Goal: Task Accomplishment & Management: Complete application form

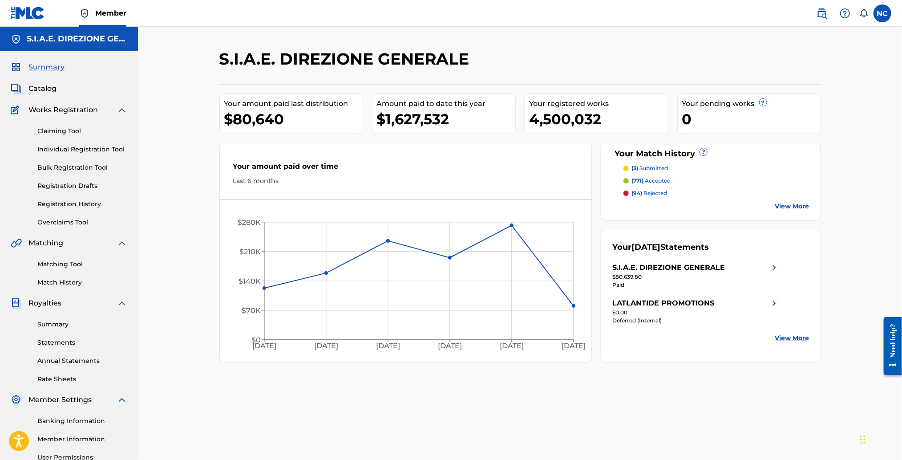
click at [73, 132] on link "Claiming Tool" at bounding box center [82, 130] width 90 height 9
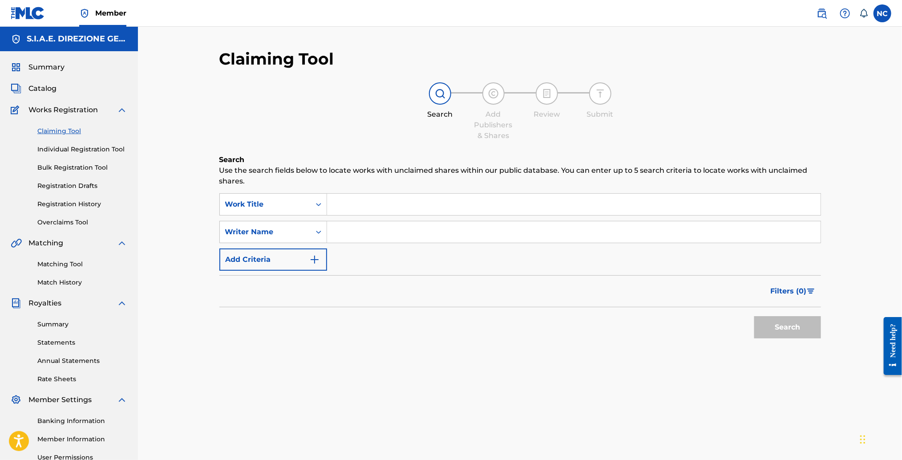
click at [428, 204] on input "Search Form" at bounding box center [574, 204] width 494 height 21
click at [435, 199] on input "Search Form" at bounding box center [574, 204] width 494 height 21
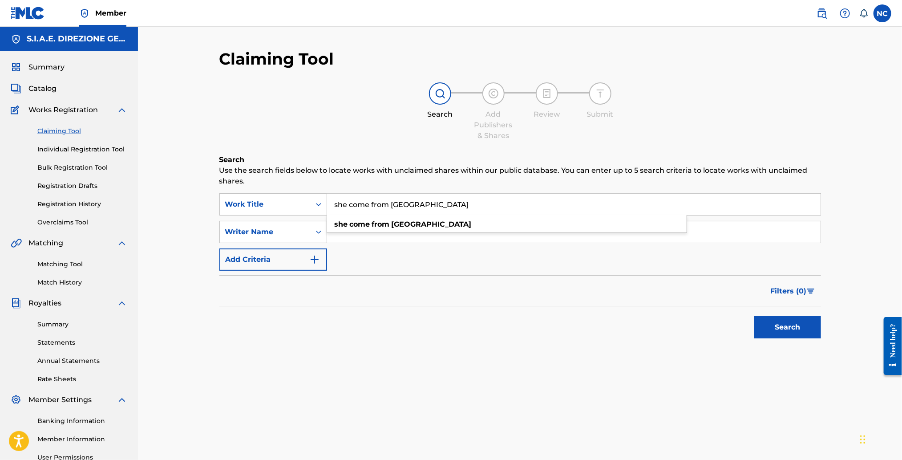
type input "she come from [GEOGRAPHIC_DATA]"
click at [755, 316] on button "Search" at bounding box center [788, 327] width 67 height 22
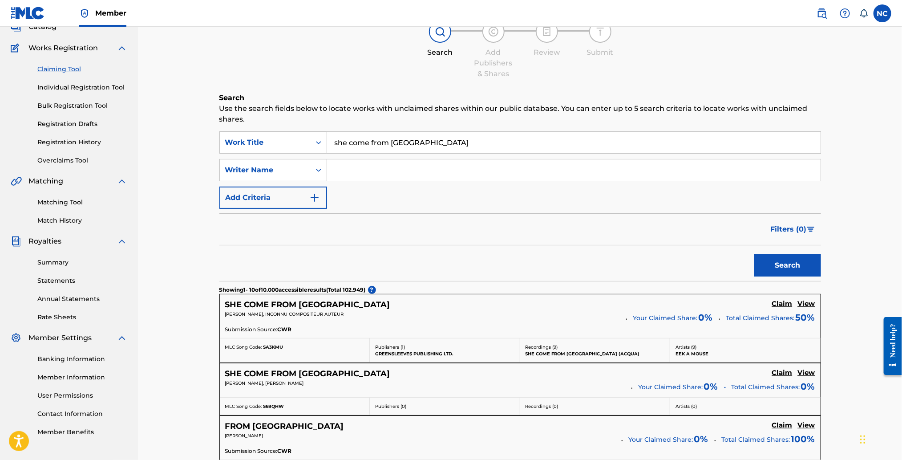
scroll to position [133, 0]
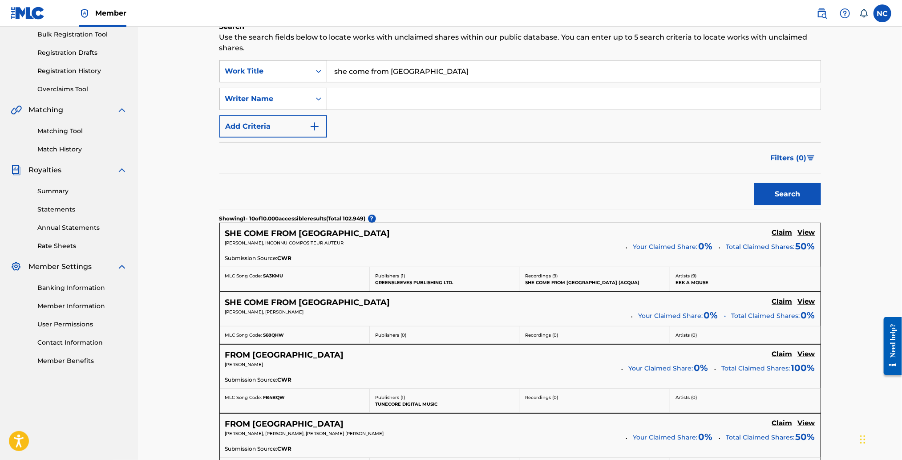
click at [812, 234] on h5 "View" at bounding box center [806, 232] width 17 height 8
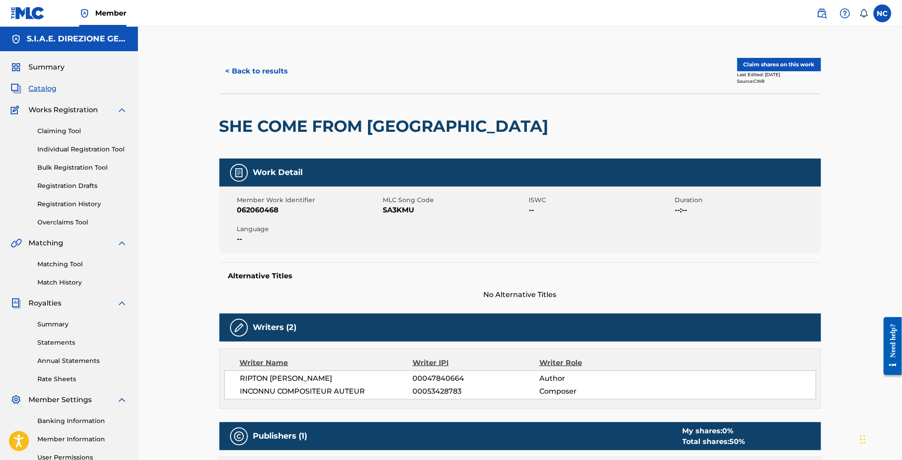
click at [375, 280] on h5 "Alternative Titles" at bounding box center [520, 276] width 584 height 9
click at [790, 65] on button "Claim shares on this work" at bounding box center [780, 64] width 84 height 13
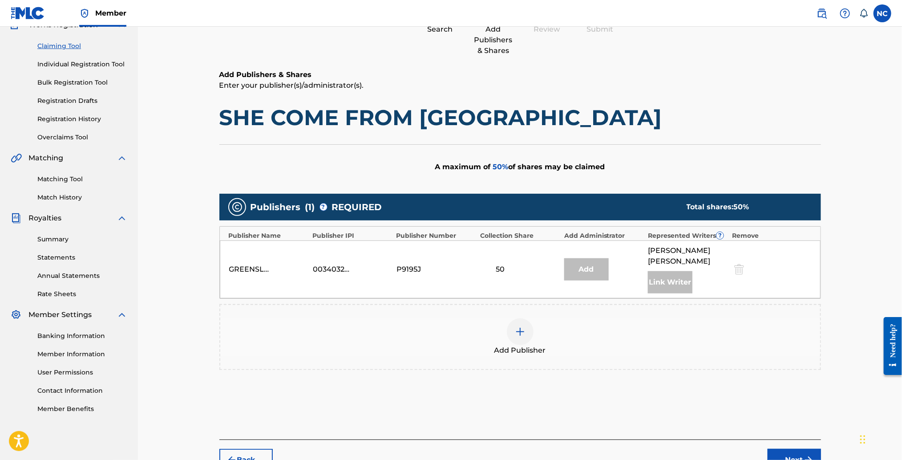
scroll to position [139, 0]
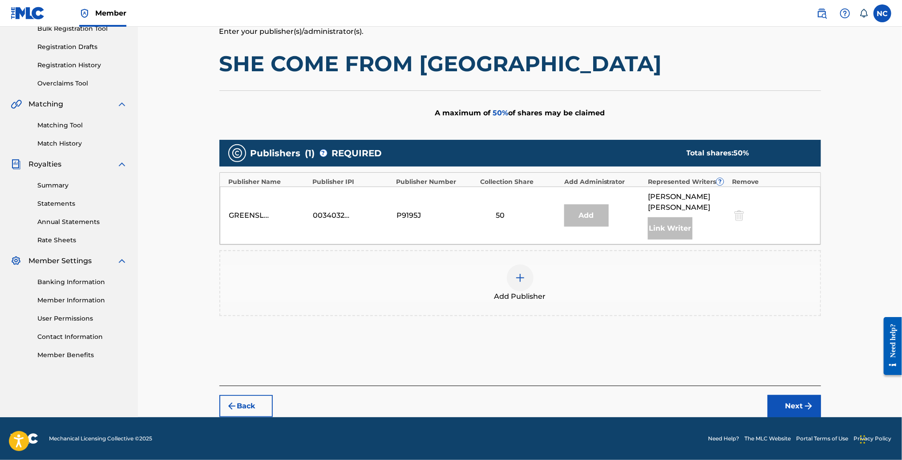
click at [247, 407] on button "Back" at bounding box center [245, 406] width 53 height 22
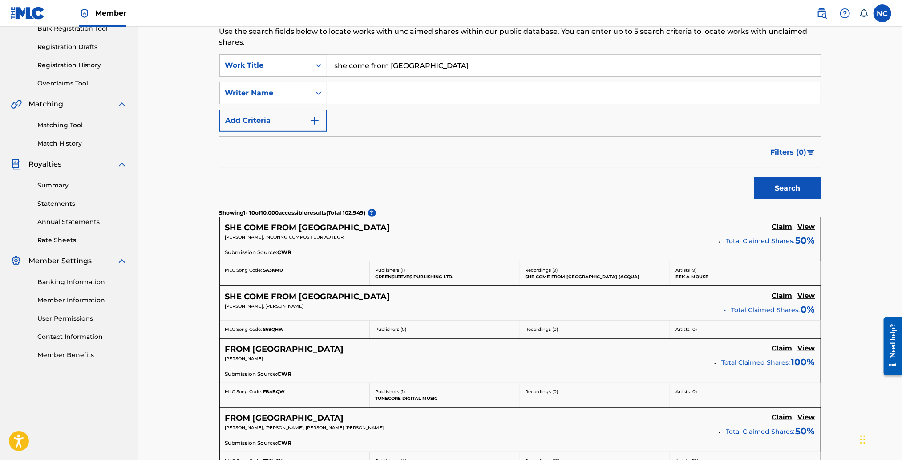
click at [808, 225] on h5 "View" at bounding box center [806, 227] width 17 height 8
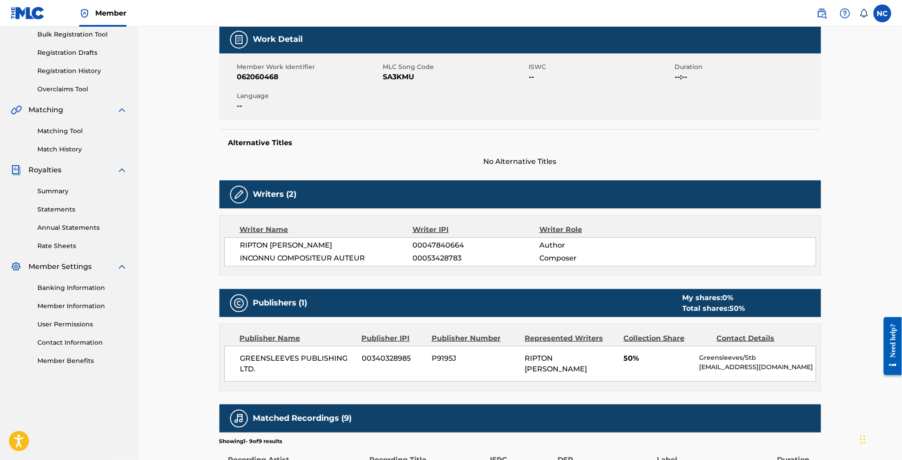
scroll to position [333, 0]
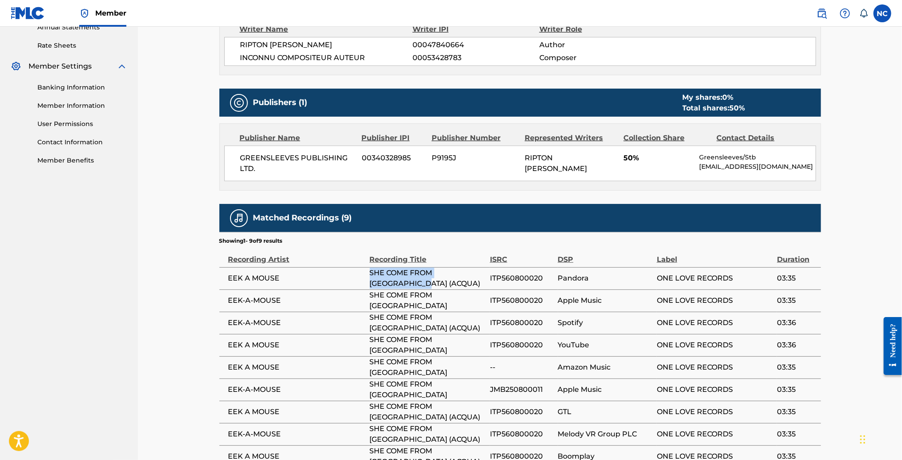
drag, startPoint x: 404, startPoint y: 283, endPoint x: 369, endPoint y: 276, distance: 35.4
click at [370, 276] on span "SHE COME FROM [GEOGRAPHIC_DATA] (ACQUA)" at bounding box center [428, 278] width 116 height 21
copy span "SHE COME FROM [GEOGRAPHIC_DATA] (ACQUA)"
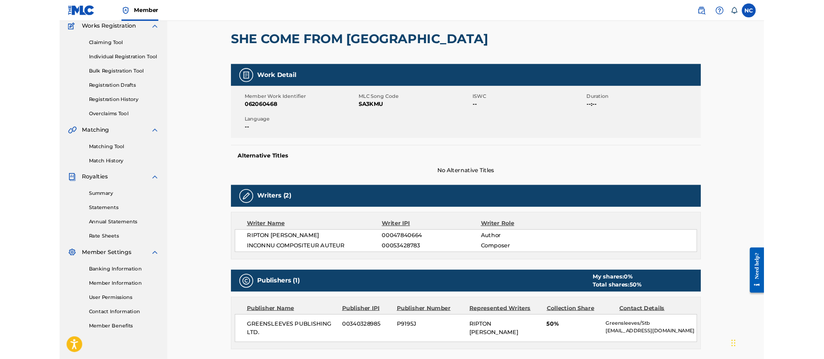
scroll to position [0, 0]
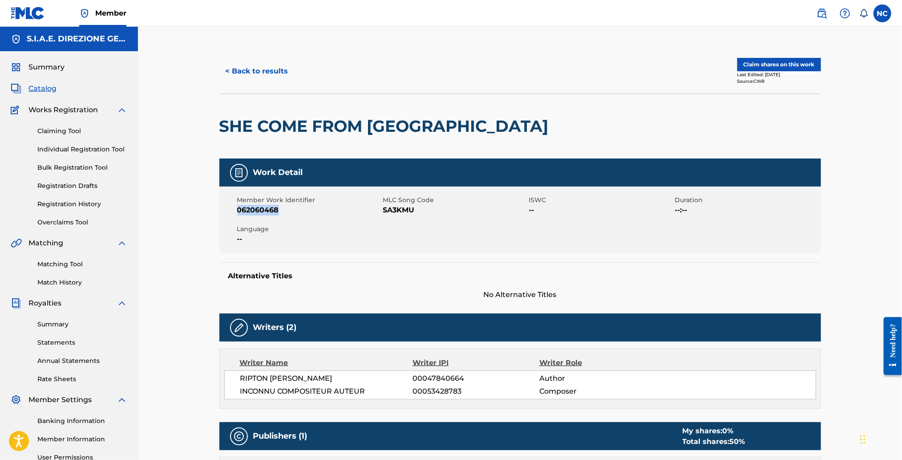
drag, startPoint x: 279, startPoint y: 209, endPoint x: 233, endPoint y: 209, distance: 45.9
click at [233, 209] on div "Member Work Identifier 062060468 MLC Song Code SA3KMU ISWC -- Duration --:-- La…" at bounding box center [520, 220] width 602 height 67
copy span "062060468"
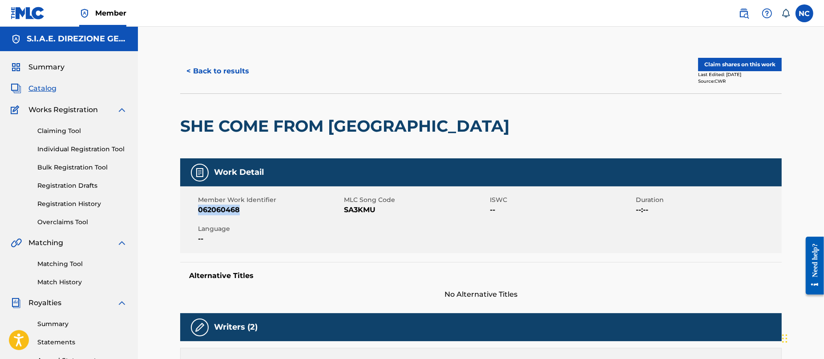
click at [43, 88] on span "Catalog" at bounding box center [42, 88] width 28 height 11
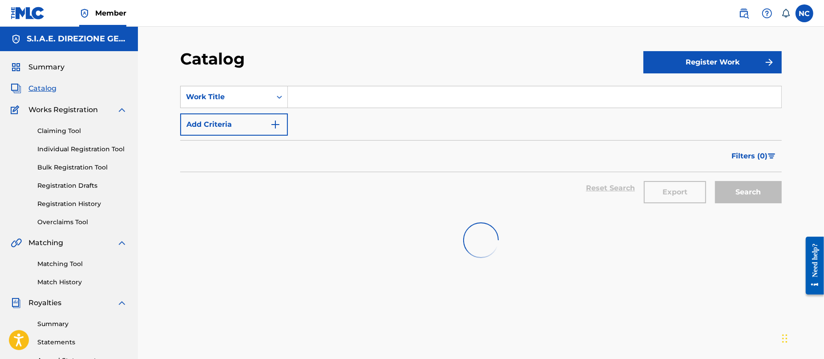
click at [353, 92] on input "Search Form" at bounding box center [535, 96] width 494 height 21
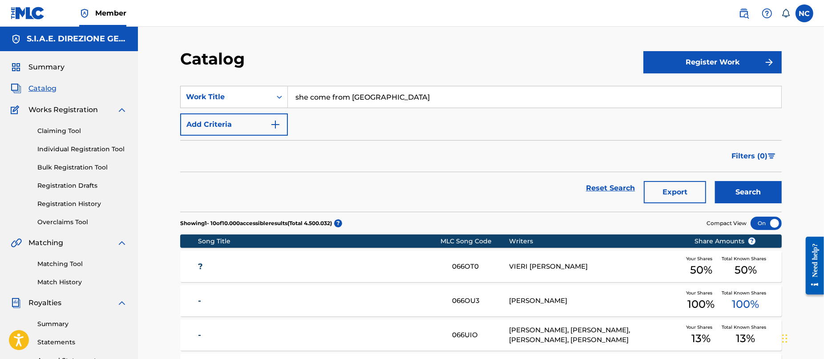
type input "she come from [GEOGRAPHIC_DATA]"
click at [715, 181] on button "Search" at bounding box center [748, 192] width 67 height 22
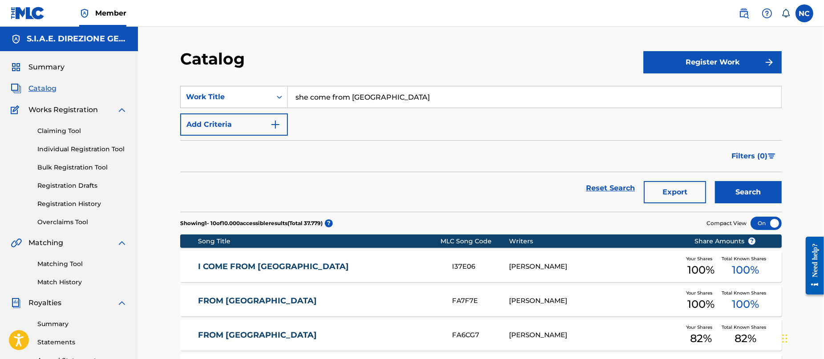
drag, startPoint x: 404, startPoint y: 95, endPoint x: 288, endPoint y: 96, distance: 115.7
click at [288, 96] on input "she come from [GEOGRAPHIC_DATA]" at bounding box center [535, 96] width 494 height 21
click at [74, 130] on link "Claiming Tool" at bounding box center [82, 130] width 90 height 9
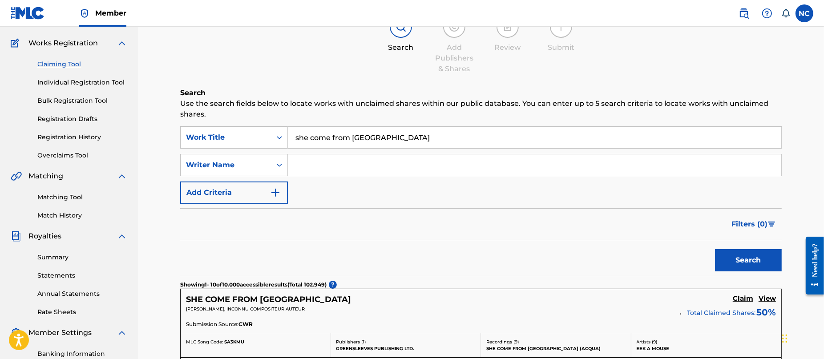
scroll to position [200, 0]
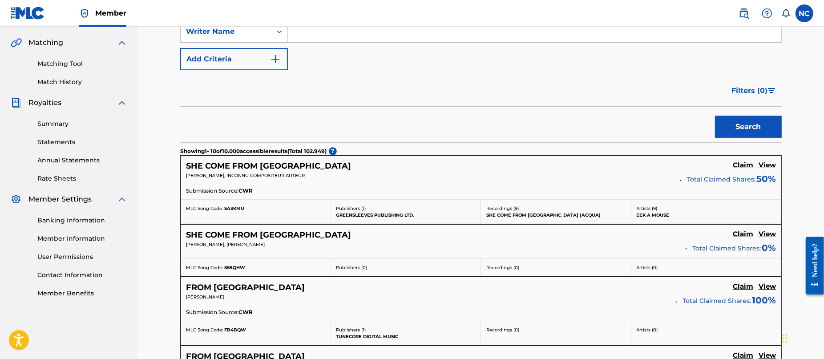
click at [769, 232] on h5 "View" at bounding box center [767, 234] width 17 height 8
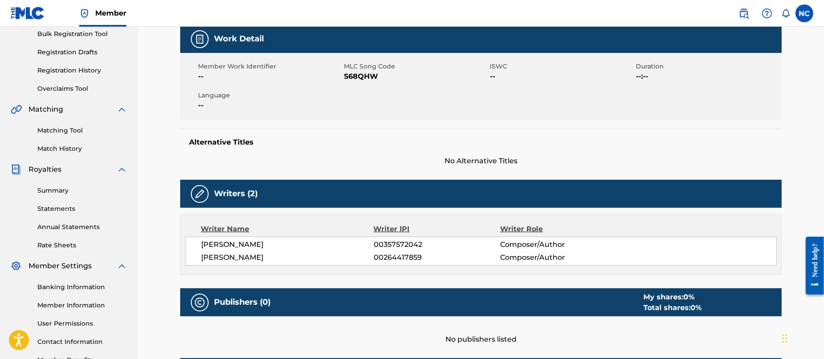
scroll to position [67, 0]
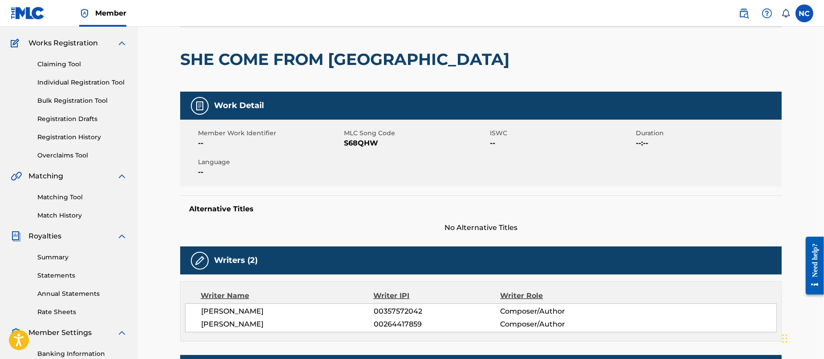
drag, startPoint x: 202, startPoint y: 324, endPoint x: 316, endPoint y: 325, distance: 114.0
click at [316, 325] on span "[PERSON_NAME]" at bounding box center [287, 324] width 173 height 11
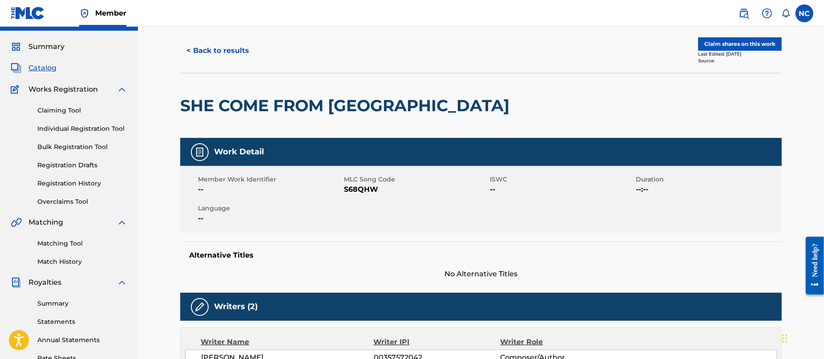
scroll to position [0, 0]
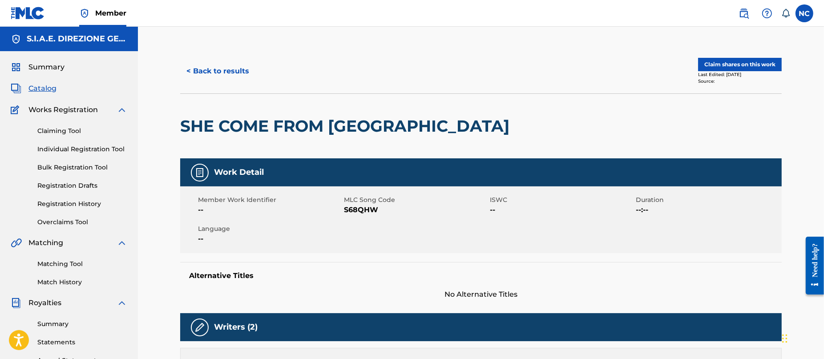
click at [189, 71] on button "< Back to results" at bounding box center [217, 71] width 75 height 22
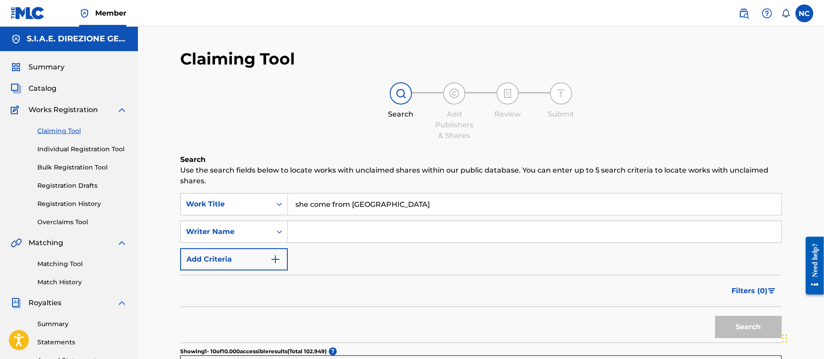
scroll to position [200, 0]
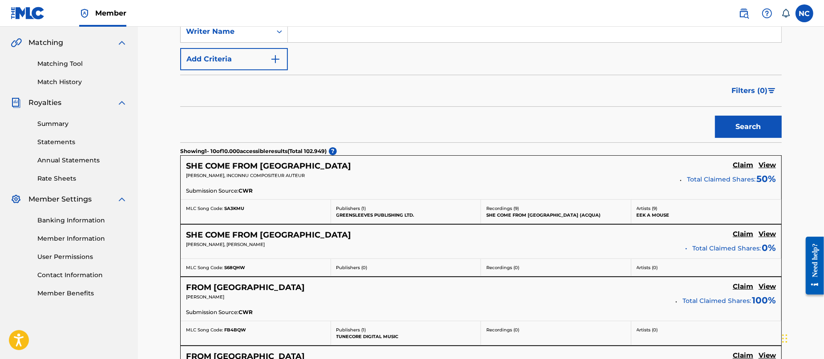
click at [251, 170] on h5 "SHE COME FROM [GEOGRAPHIC_DATA]" at bounding box center [268, 166] width 165 height 10
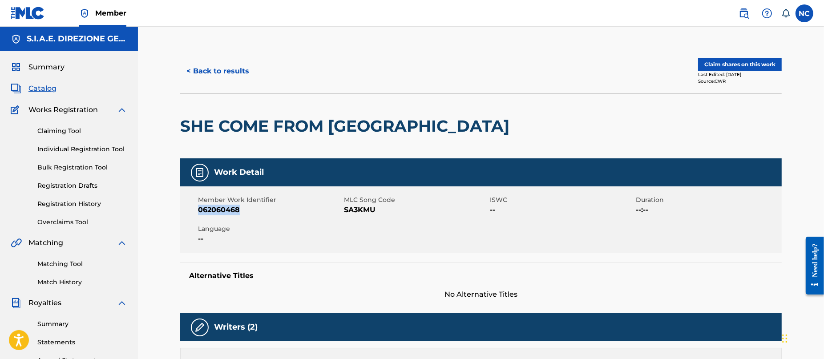
drag, startPoint x: 249, startPoint y: 210, endPoint x: 173, endPoint y: 211, distance: 76.6
click at [718, 65] on button "Claim shares on this work" at bounding box center [740, 64] width 84 height 13
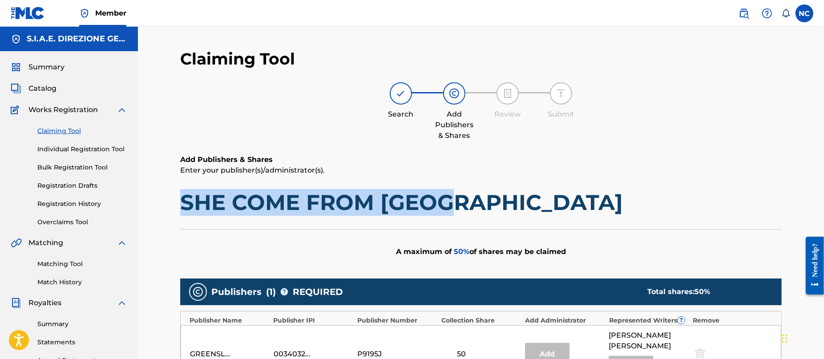
drag, startPoint x: 478, startPoint y: 202, endPoint x: 169, endPoint y: 203, distance: 308.5
click at [170, 203] on div "Claiming Tool Search Add Publishers & Shares Review Submit Add Publishers & Sha…" at bounding box center [481, 302] width 623 height 507
copy h1 "SHE COME FROM [GEOGRAPHIC_DATA]"
click at [58, 219] on link "Overclaims Tool" at bounding box center [82, 222] width 90 height 9
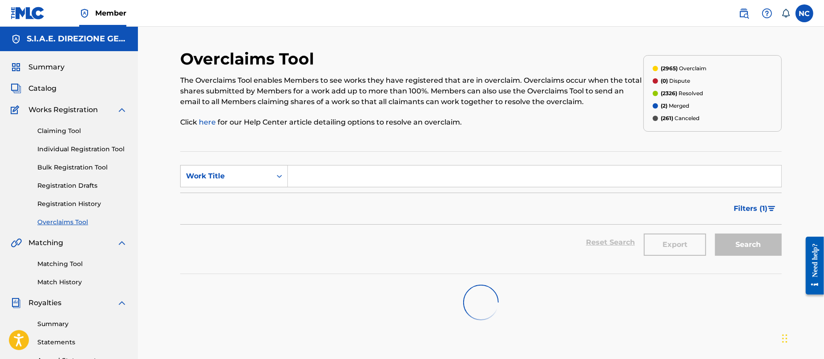
click at [355, 185] on input "Search Form" at bounding box center [535, 176] width 494 height 21
paste input "SHE COME FROM [GEOGRAPHIC_DATA]"
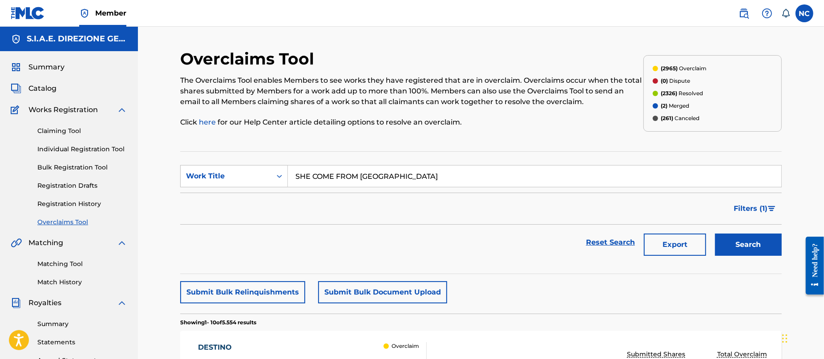
type input "SHE COME FROM [GEOGRAPHIC_DATA]"
click at [736, 246] on button "Search" at bounding box center [748, 245] width 67 height 22
click at [70, 130] on link "Claiming Tool" at bounding box center [82, 130] width 90 height 9
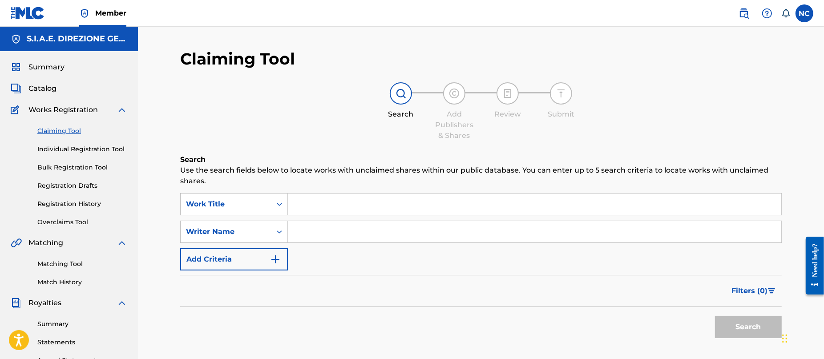
click at [321, 206] on input "Search Form" at bounding box center [535, 204] width 494 height 21
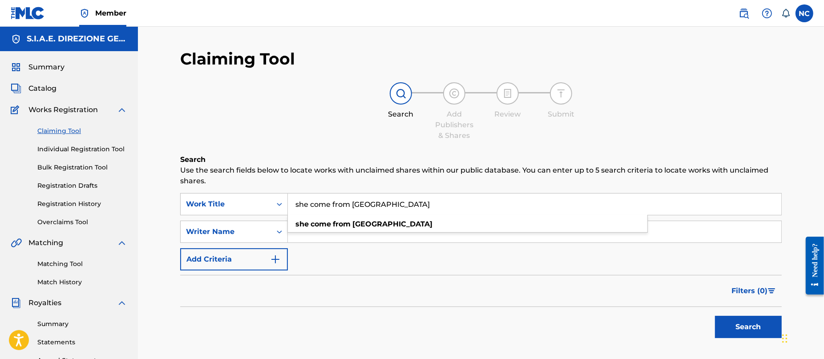
type input "she come from [GEOGRAPHIC_DATA]"
click at [715, 316] on button "Search" at bounding box center [748, 327] width 67 height 22
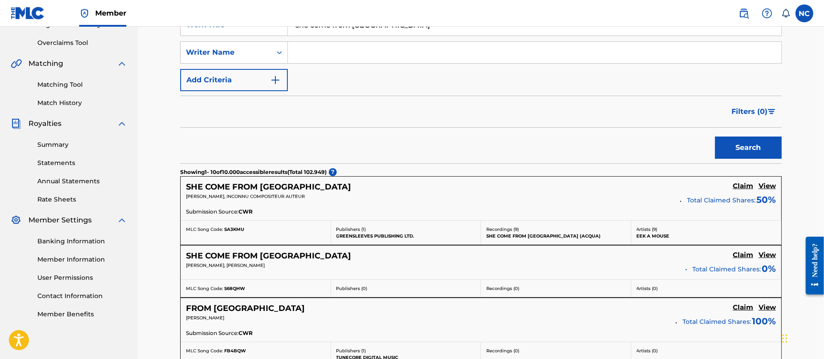
scroll to position [200, 0]
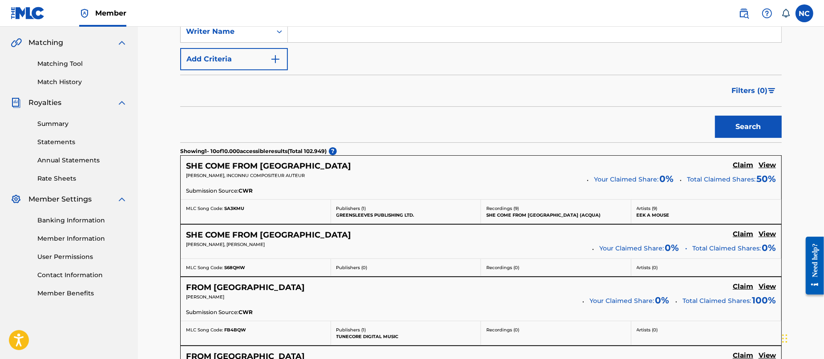
click at [769, 166] on h5 "View" at bounding box center [767, 165] width 17 height 8
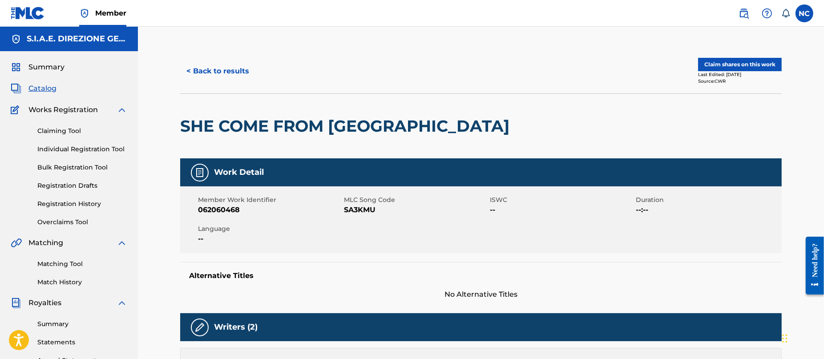
click at [711, 64] on button "Claim shares on this work" at bounding box center [740, 64] width 84 height 13
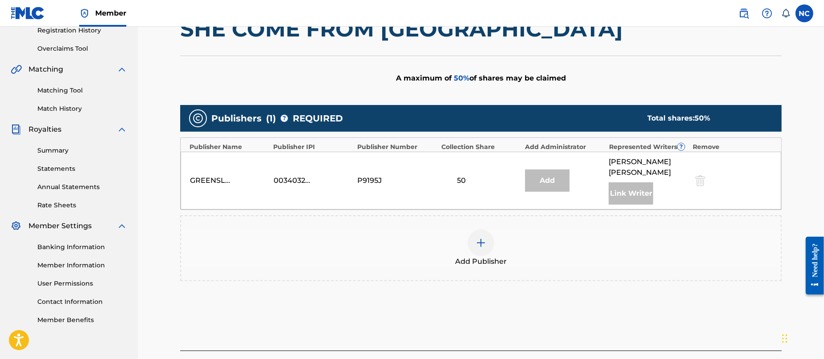
scroll to position [239, 0]
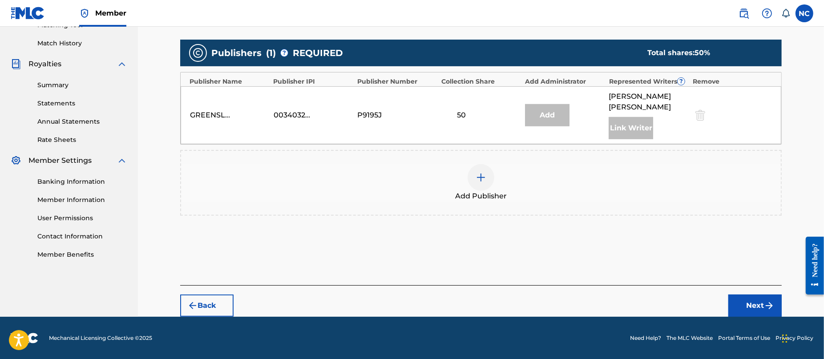
click at [479, 173] on img at bounding box center [481, 177] width 11 height 11
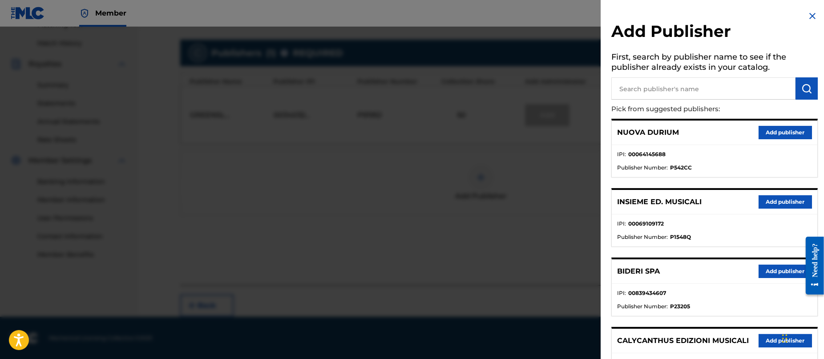
click at [705, 93] on input "text" at bounding box center [704, 88] width 184 height 22
click at [808, 16] on img at bounding box center [813, 16] width 11 height 11
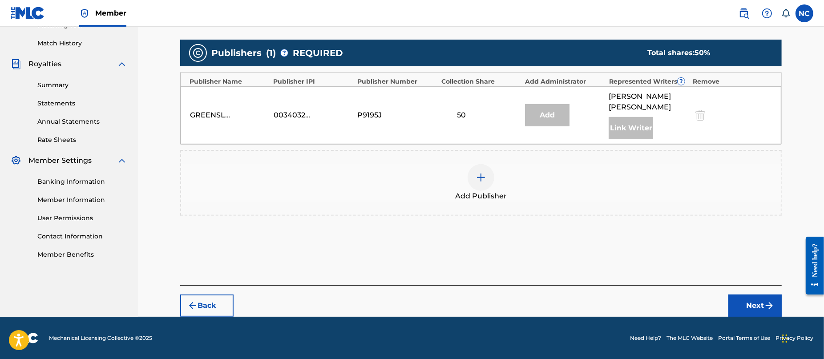
click at [206, 303] on button "Back" at bounding box center [206, 306] width 53 height 22
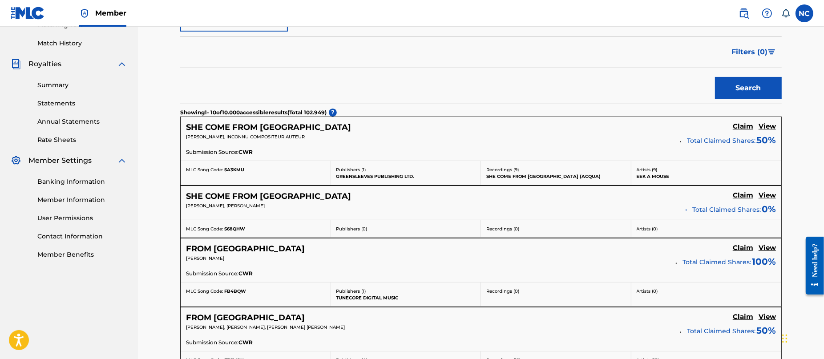
click at [769, 127] on h5 "View" at bounding box center [767, 126] width 17 height 8
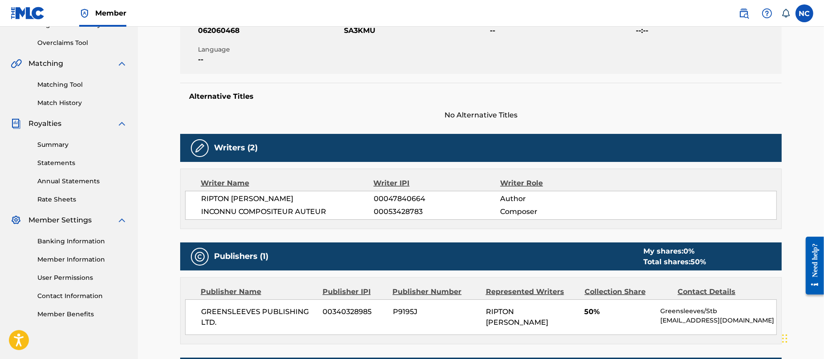
scroll to position [200, 0]
